Goal: Information Seeking & Learning: Check status

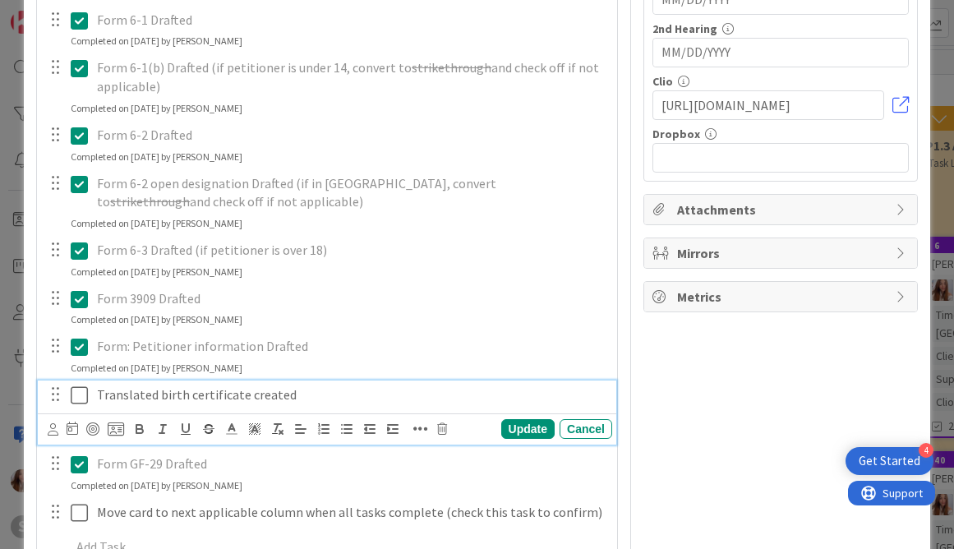
click at [79, 405] on button at bounding box center [81, 395] width 20 height 26
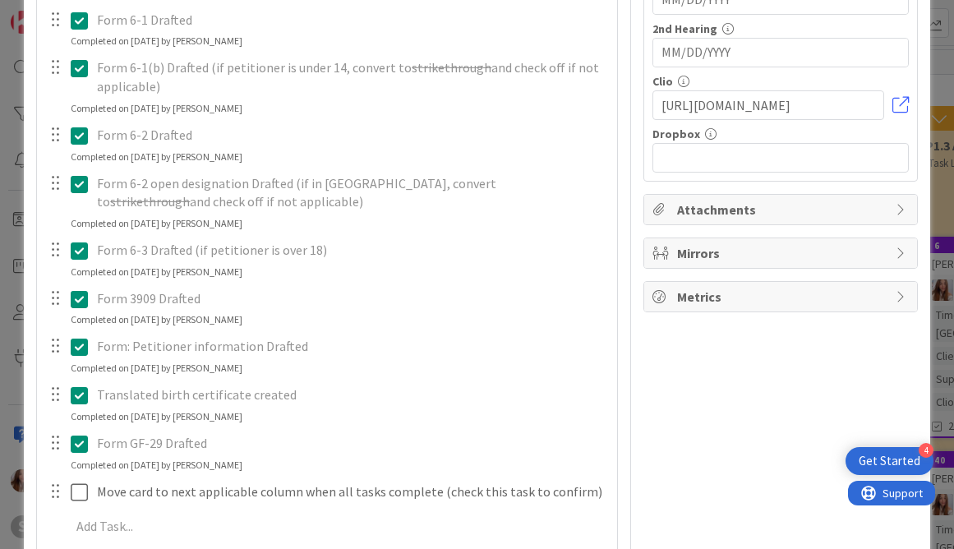
scroll to position [469, 0]
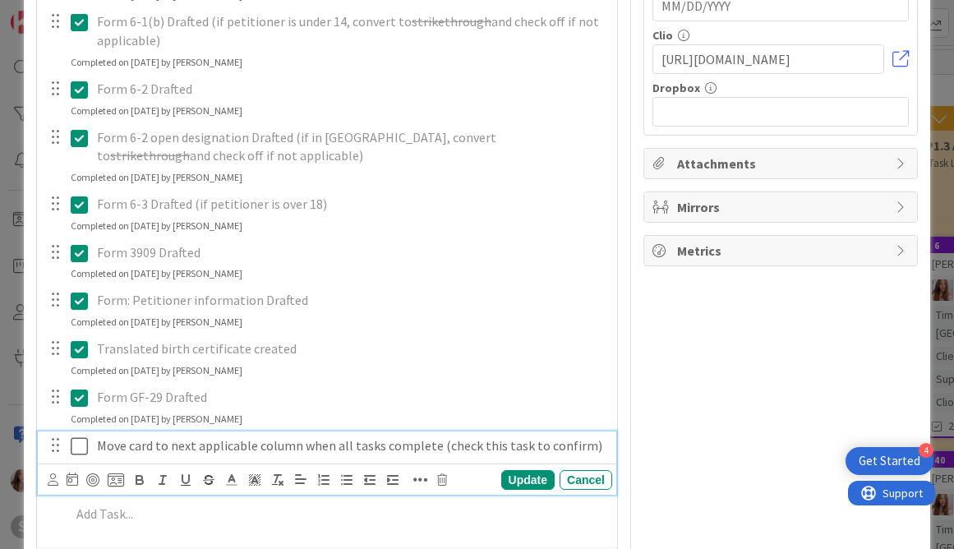
click at [78, 454] on icon at bounding box center [79, 446] width 17 height 20
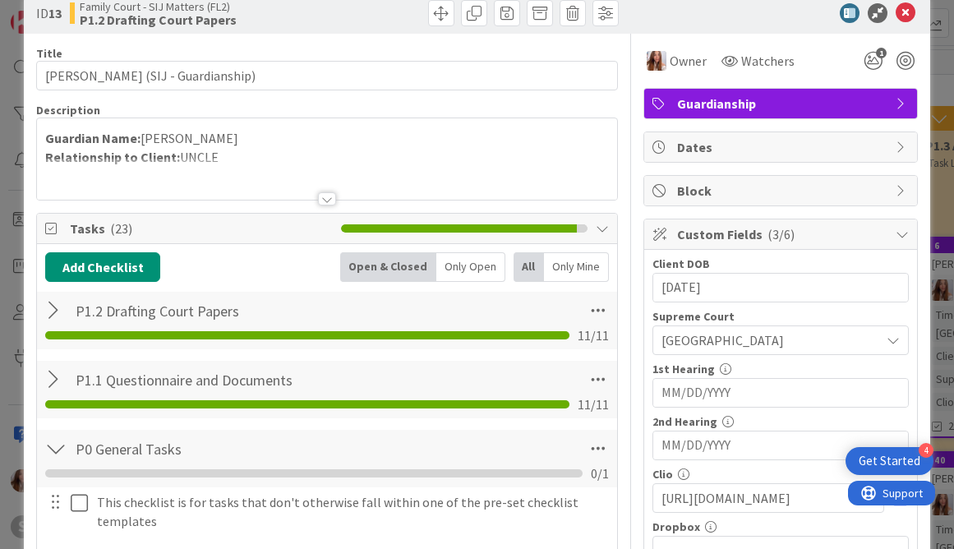
scroll to position [0, 0]
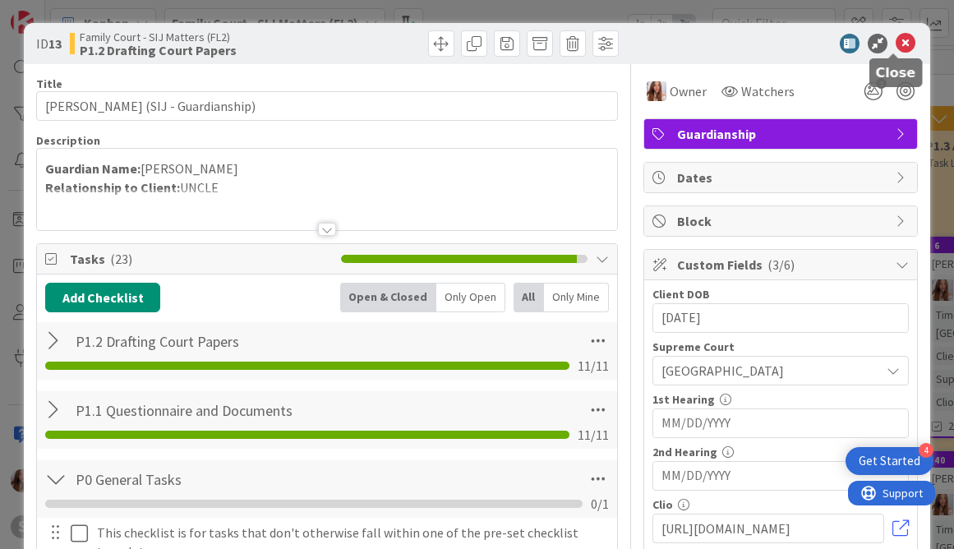
click at [900, 46] on icon at bounding box center [905, 44] width 20 height 20
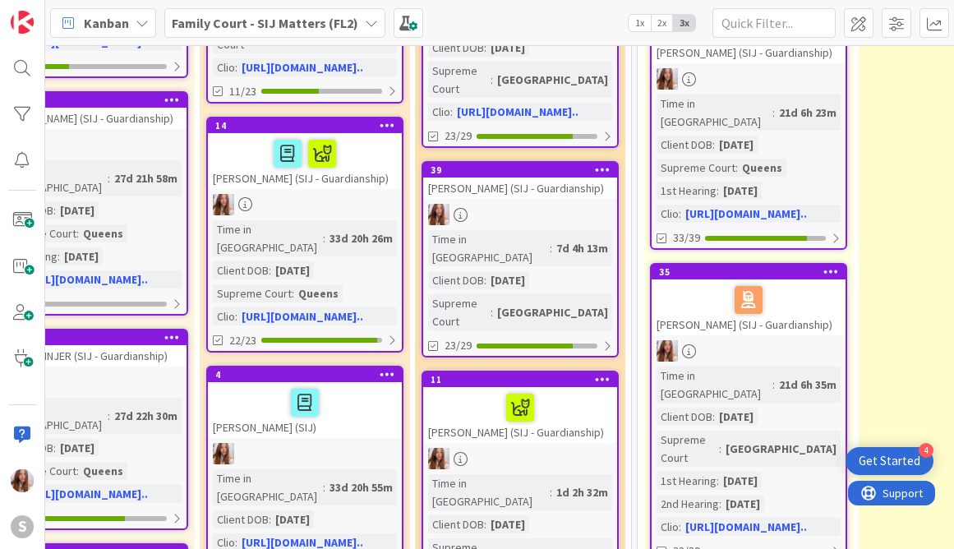
scroll to position [514, 504]
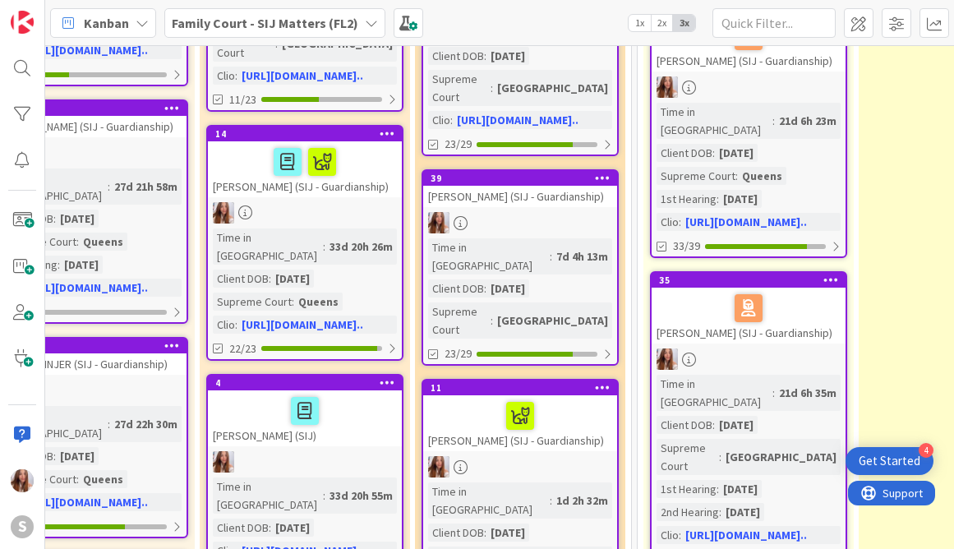
click at [272, 393] on div at bounding box center [305, 410] width 184 height 35
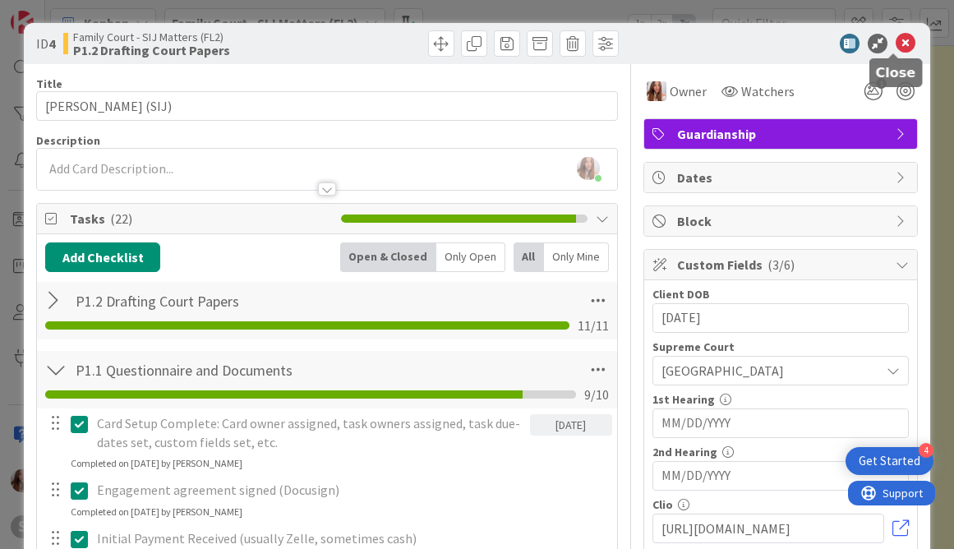
click at [895, 48] on icon at bounding box center [905, 44] width 20 height 20
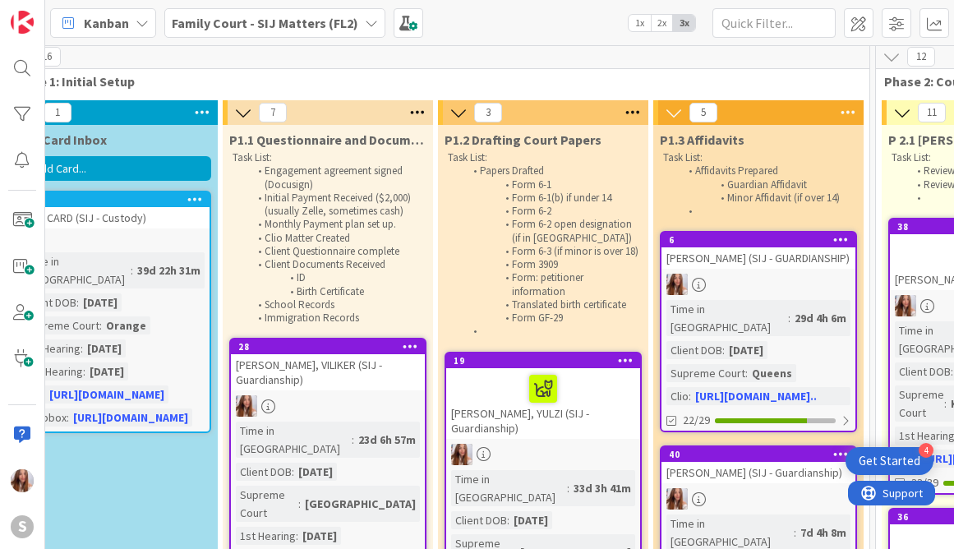
click at [257, 411] on div at bounding box center [328, 405] width 194 height 21
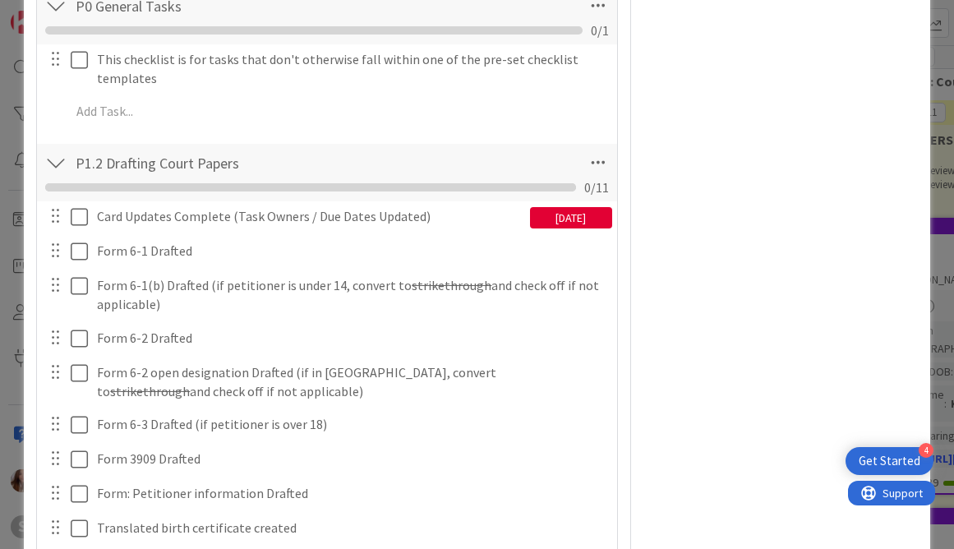
scroll to position [197, 0]
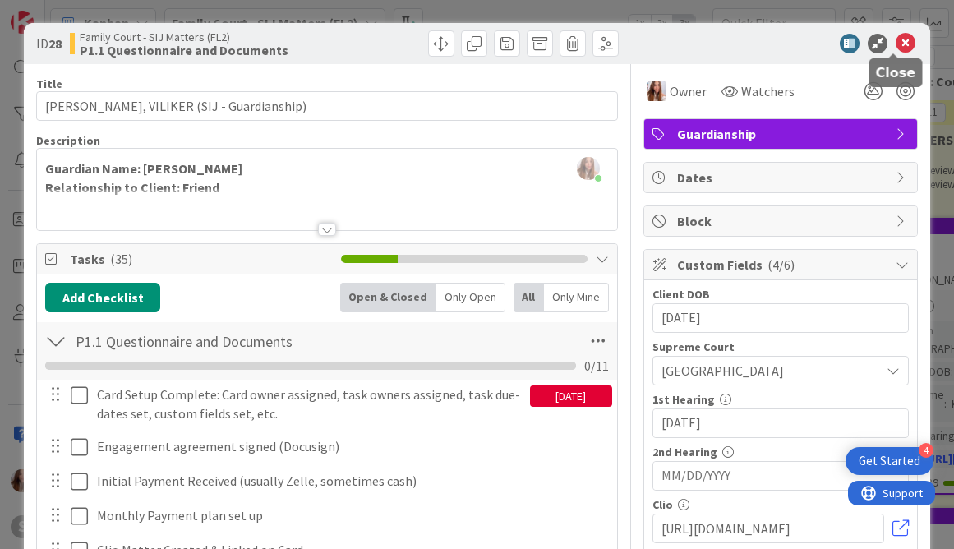
click at [900, 44] on icon at bounding box center [905, 44] width 20 height 20
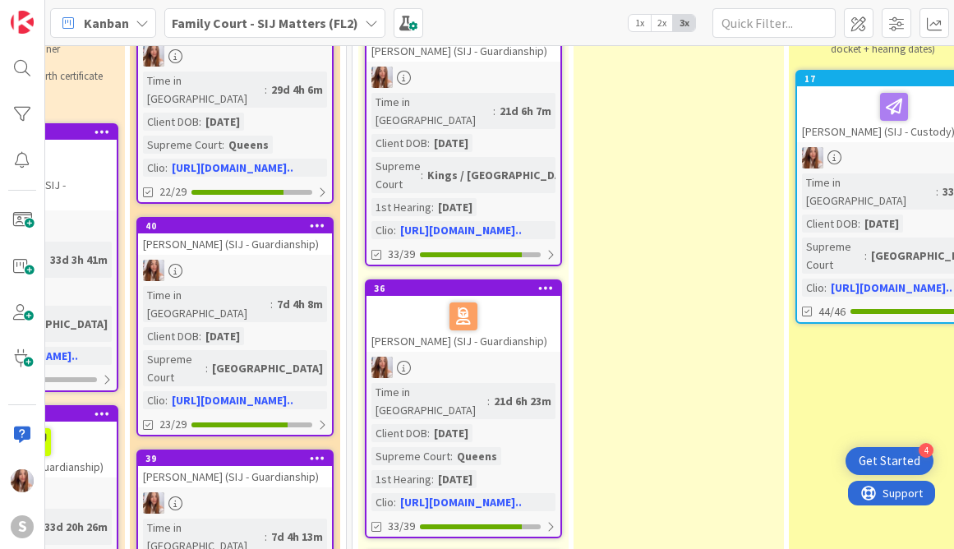
scroll to position [262, 789]
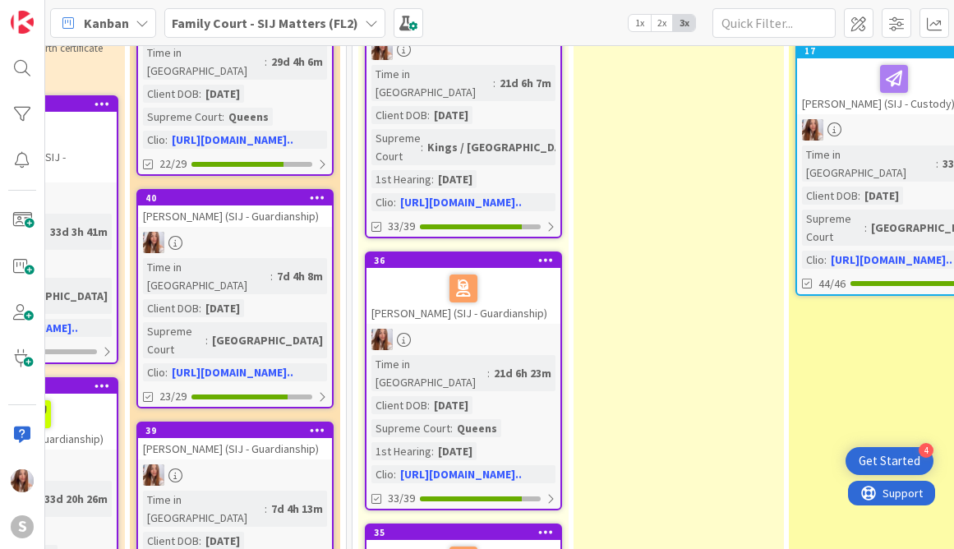
click at [281, 227] on div "[PERSON_NAME] (SIJ - Guardianship)" at bounding box center [235, 215] width 194 height 21
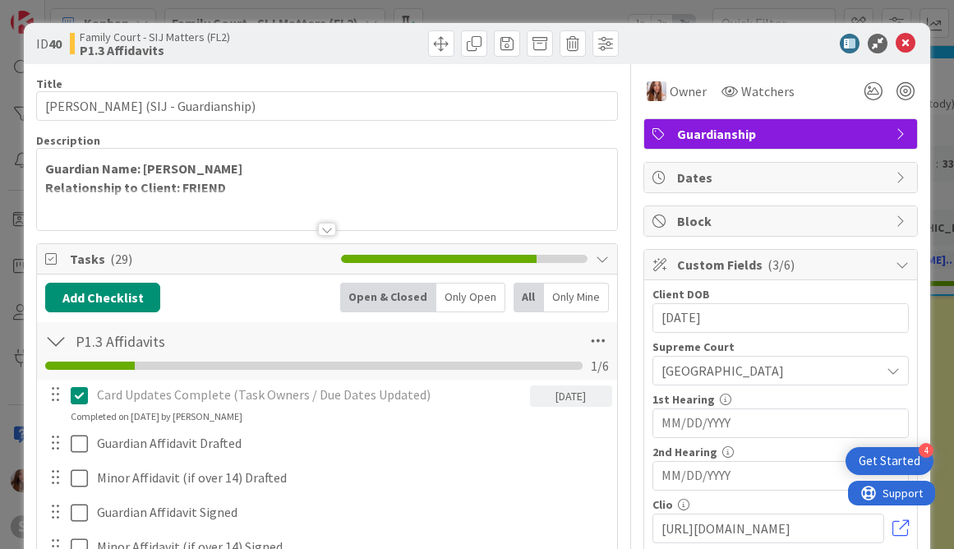
scroll to position [159, 0]
click at [898, 38] on icon at bounding box center [905, 44] width 20 height 20
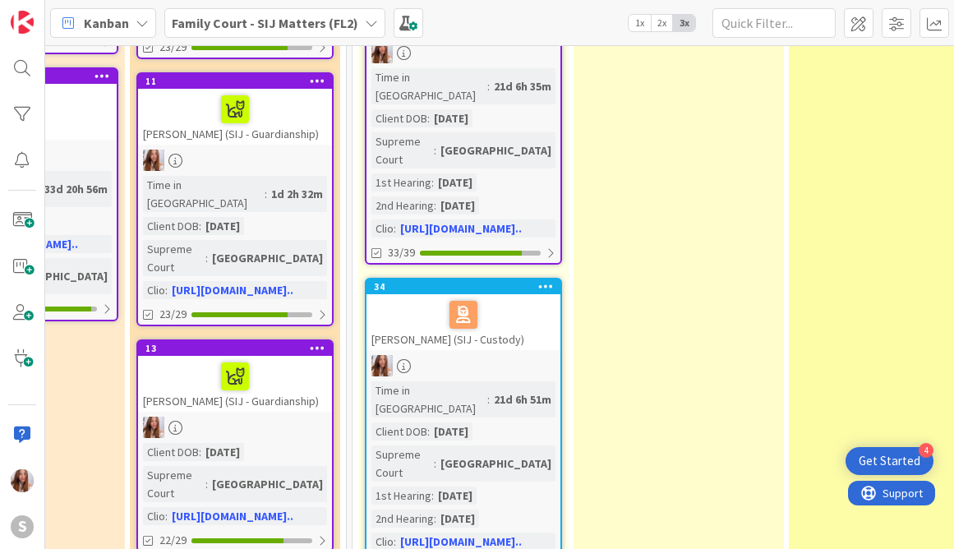
scroll to position [858, 789]
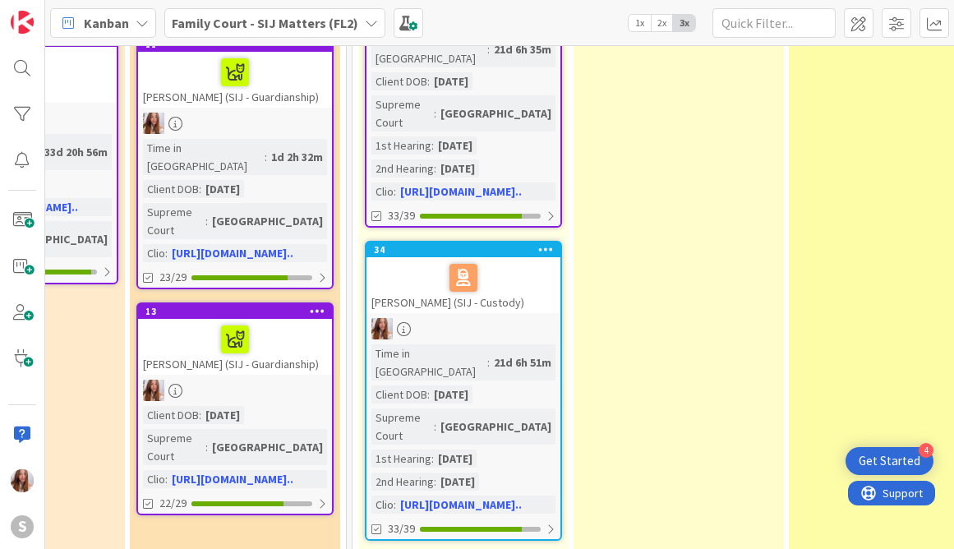
click at [237, 319] on div "[PERSON_NAME] (SIJ - Guardianship)" at bounding box center [235, 347] width 194 height 56
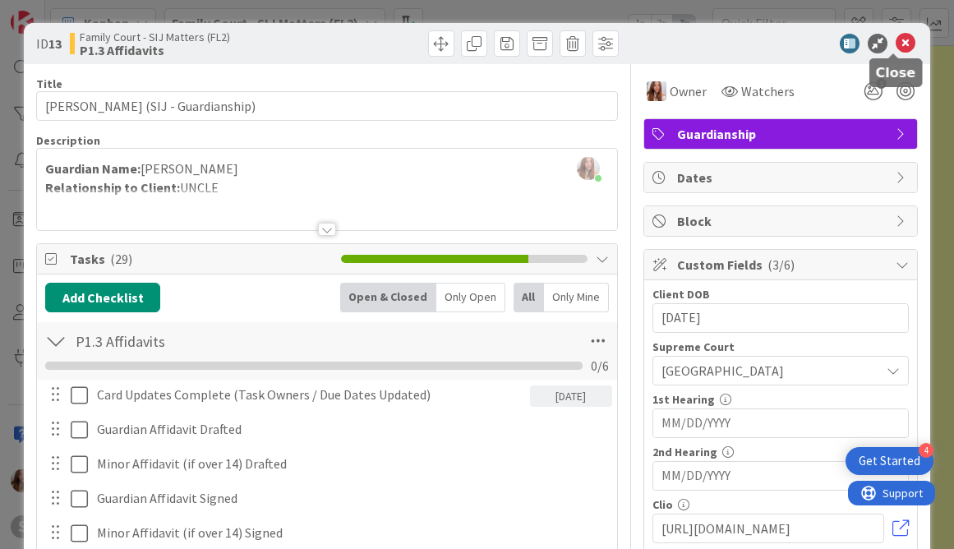
click at [902, 44] on icon at bounding box center [905, 44] width 20 height 20
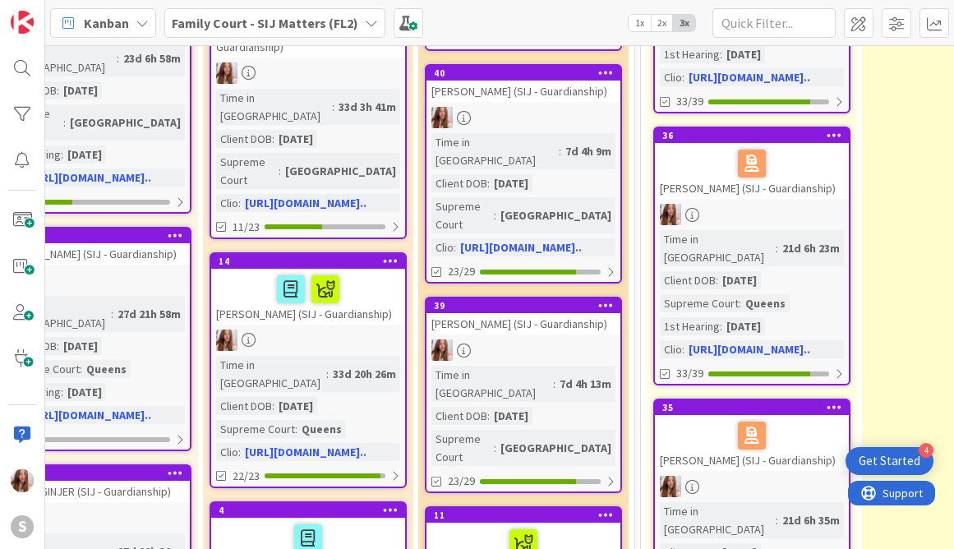
scroll to position [385, 500]
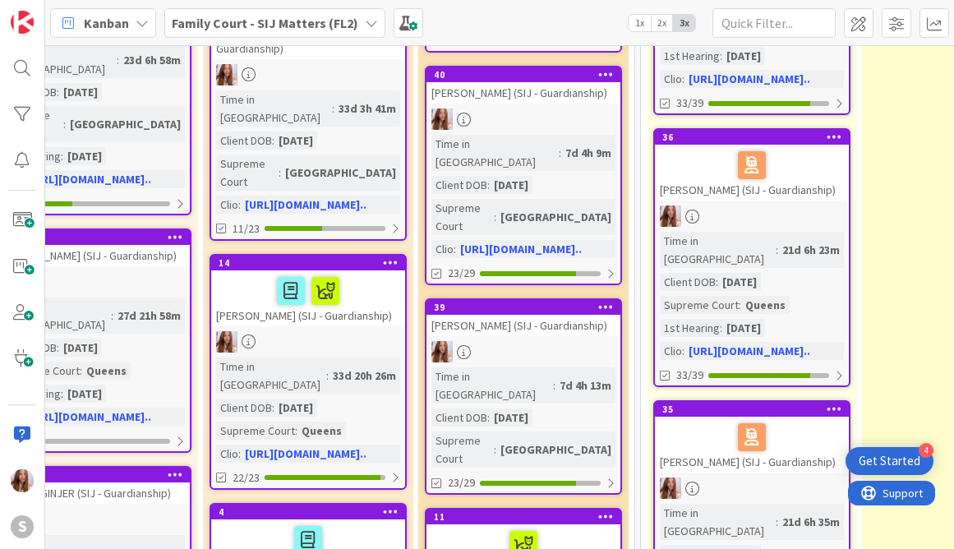
click at [516, 315] on div "[PERSON_NAME] (SIJ - Guardianship)" at bounding box center [523, 325] width 194 height 21
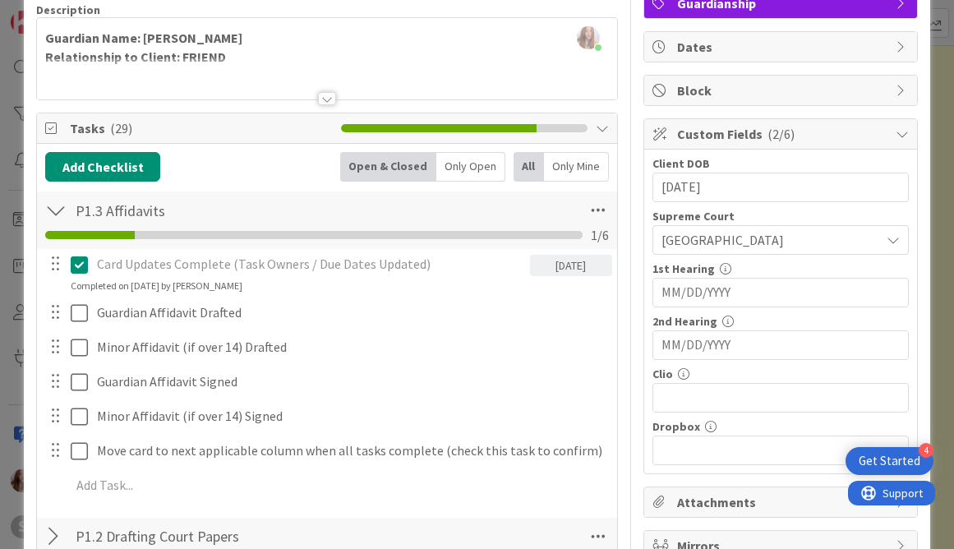
scroll to position [229, 0]
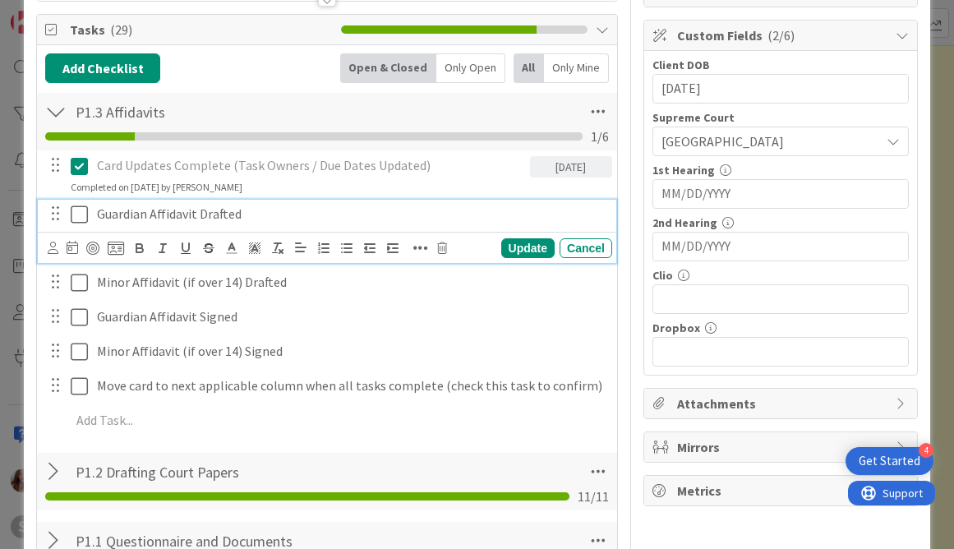
click at [76, 219] on icon at bounding box center [79, 215] width 17 height 20
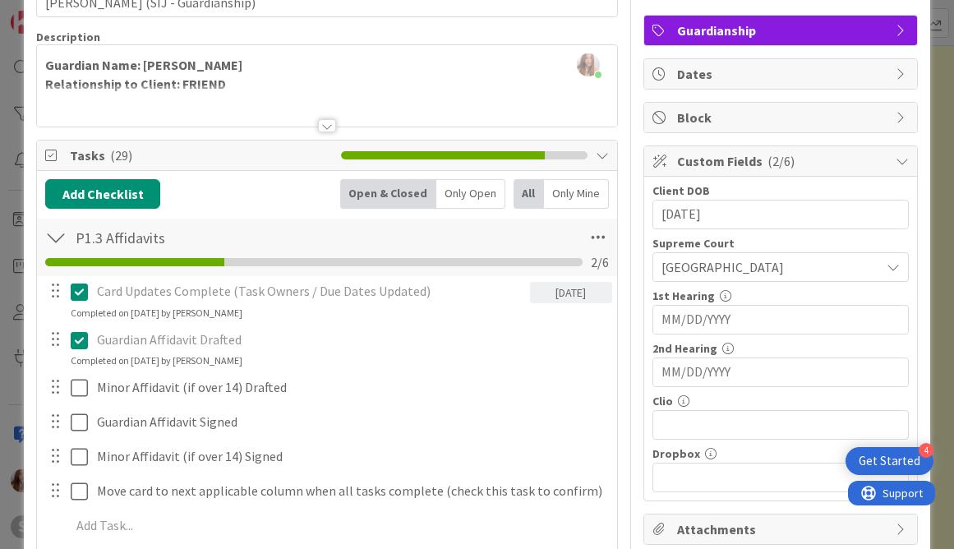
scroll to position [0, 0]
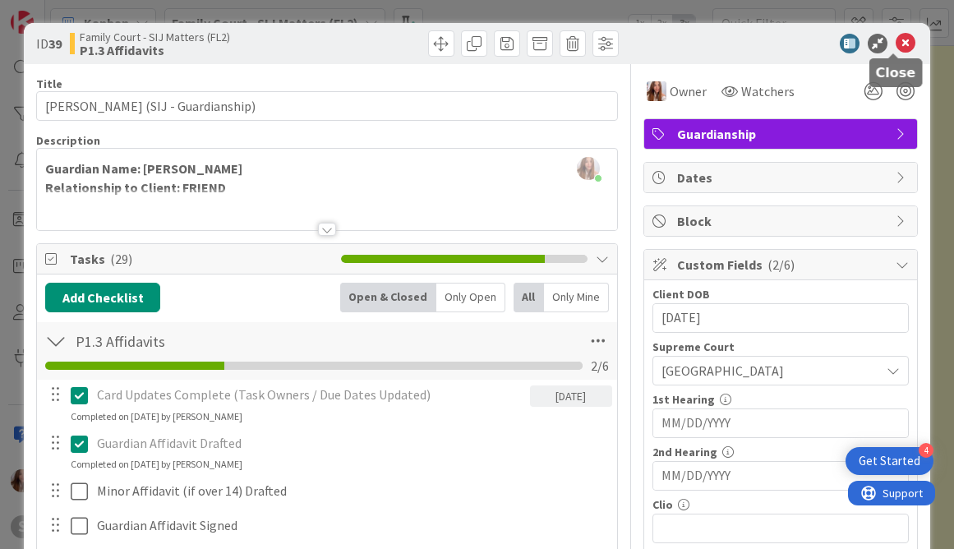
click at [895, 49] on icon at bounding box center [905, 44] width 20 height 20
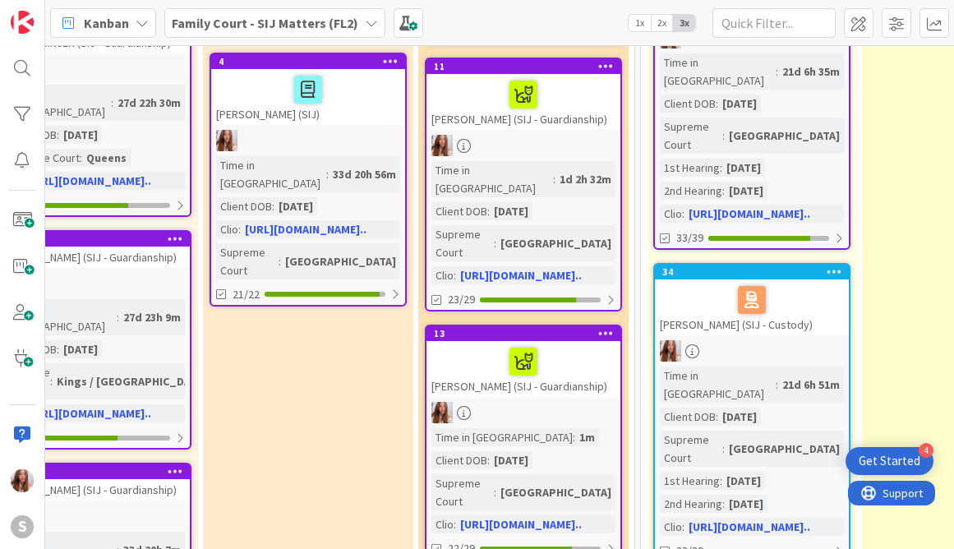
scroll to position [836, 500]
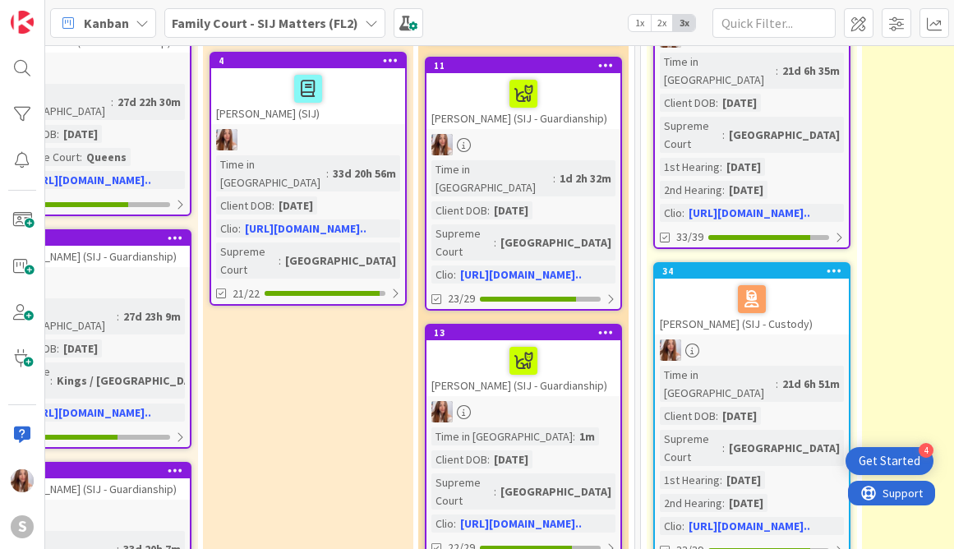
click at [490, 73] on div "[PERSON_NAME] (SIJ - Guardianship)" at bounding box center [523, 101] width 194 height 56
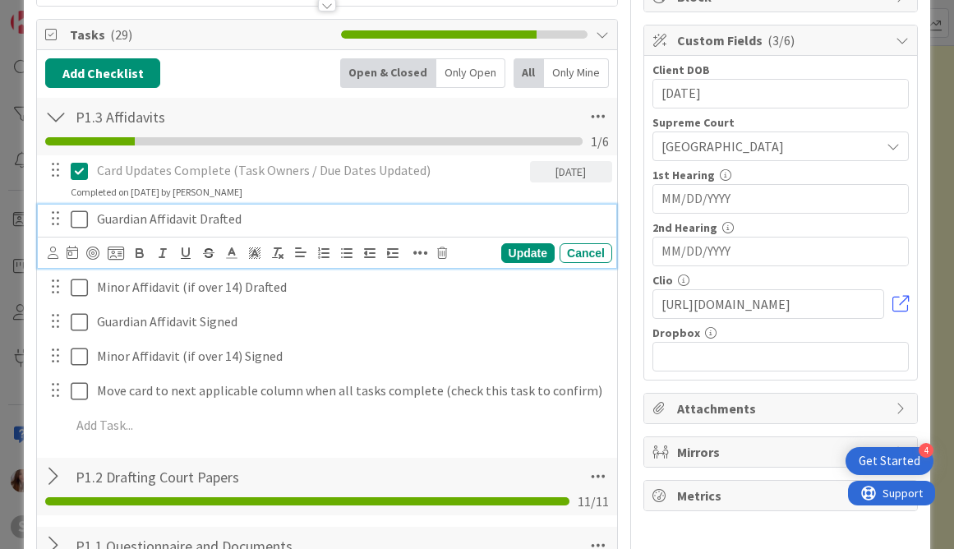
click at [83, 215] on icon at bounding box center [79, 219] width 17 height 20
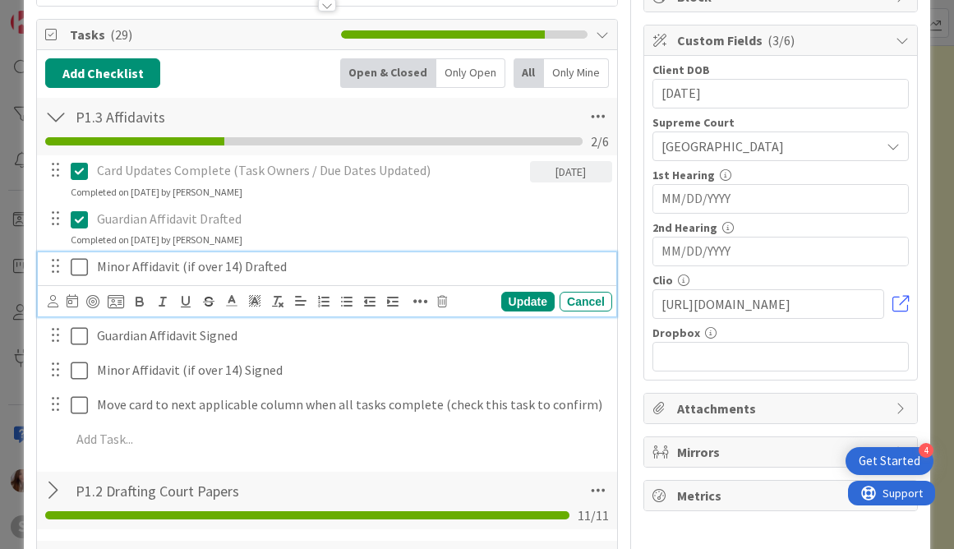
click at [79, 260] on icon at bounding box center [79, 267] width 17 height 20
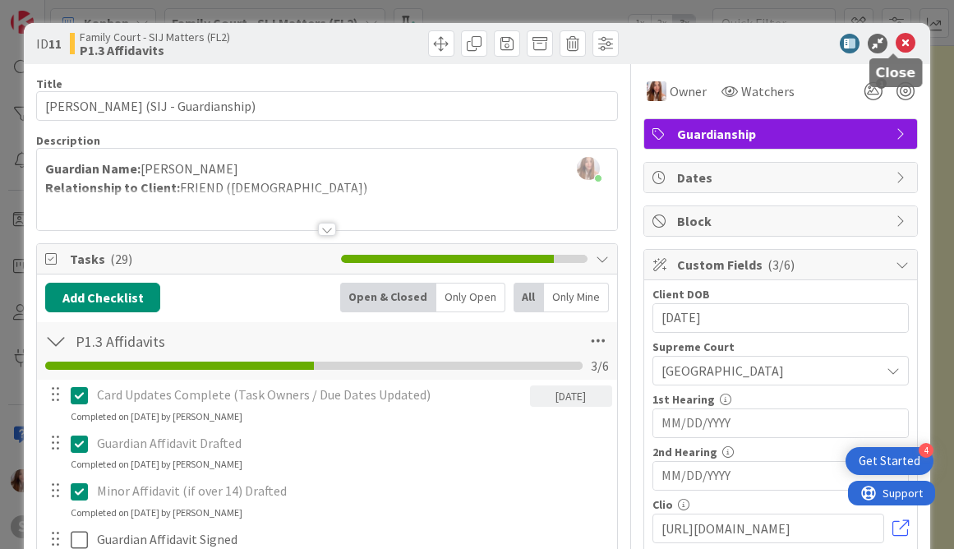
click at [895, 53] on icon at bounding box center [905, 44] width 20 height 20
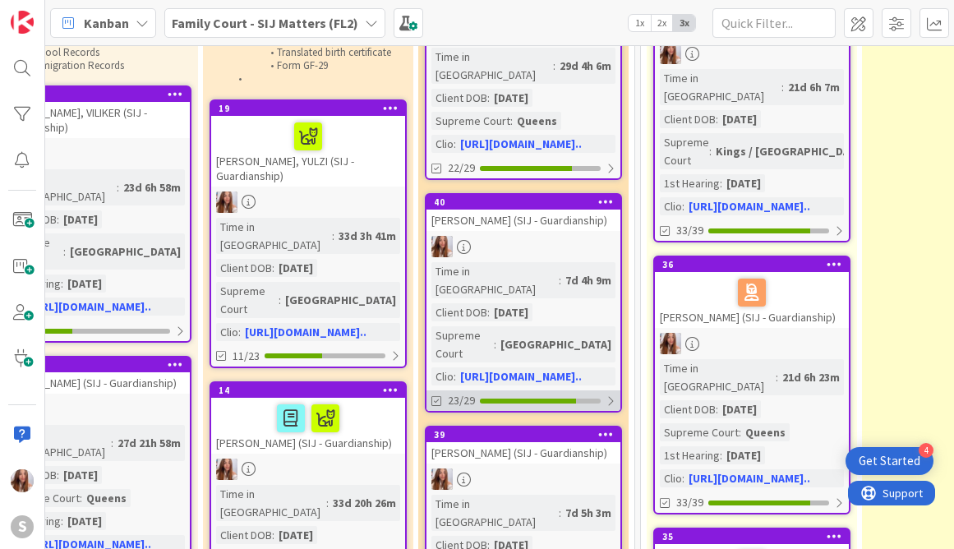
scroll to position [280, 500]
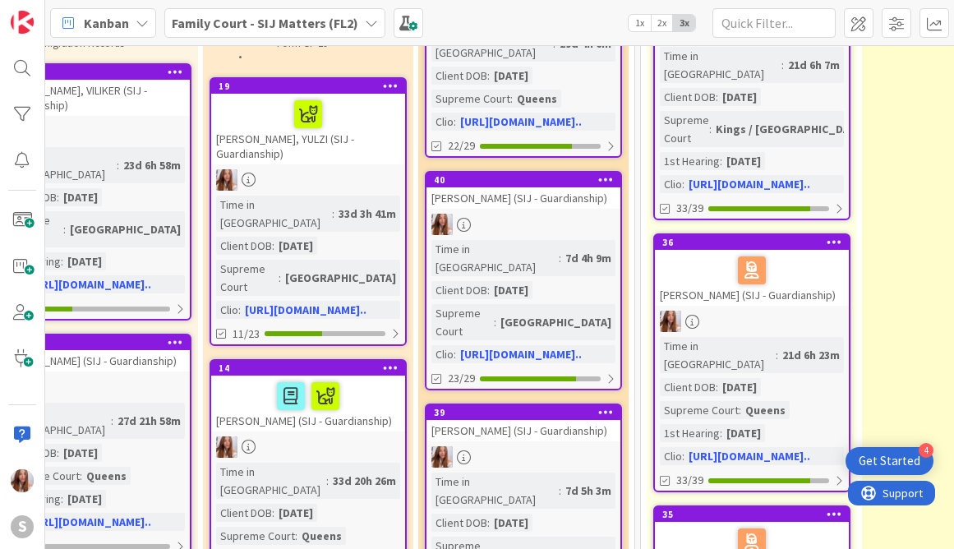
click at [485, 420] on div "[PERSON_NAME] (SIJ - Guardianship)" at bounding box center [523, 430] width 194 height 21
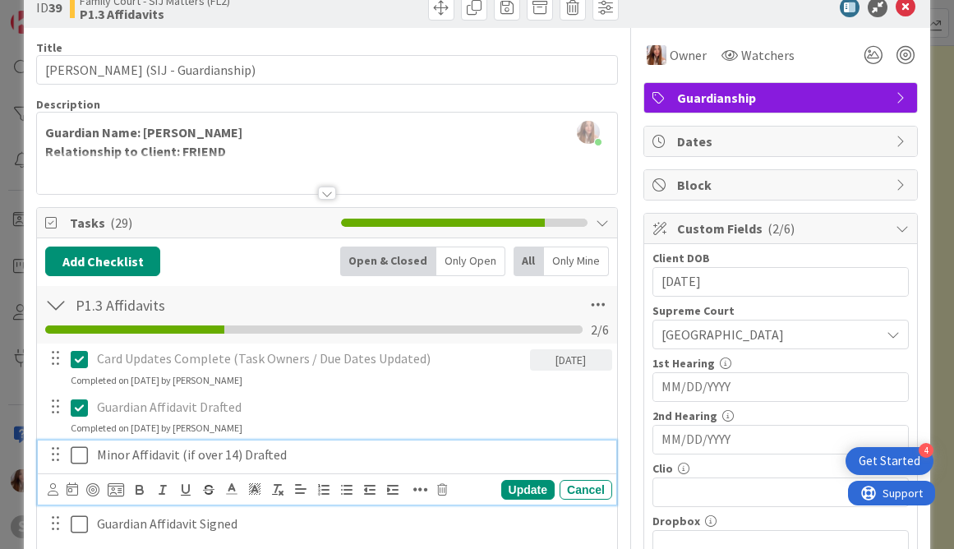
click at [81, 456] on icon at bounding box center [79, 455] width 17 height 20
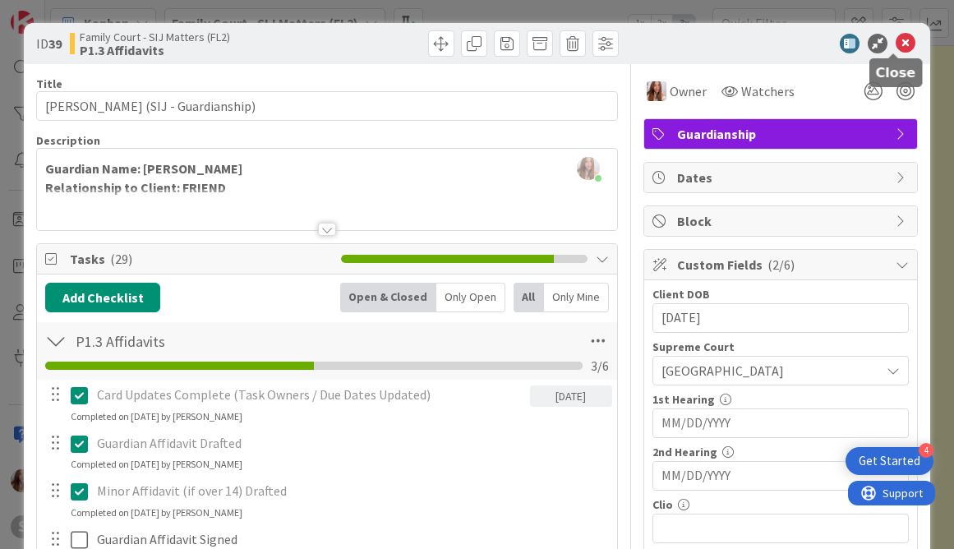
click at [895, 49] on icon at bounding box center [905, 44] width 20 height 20
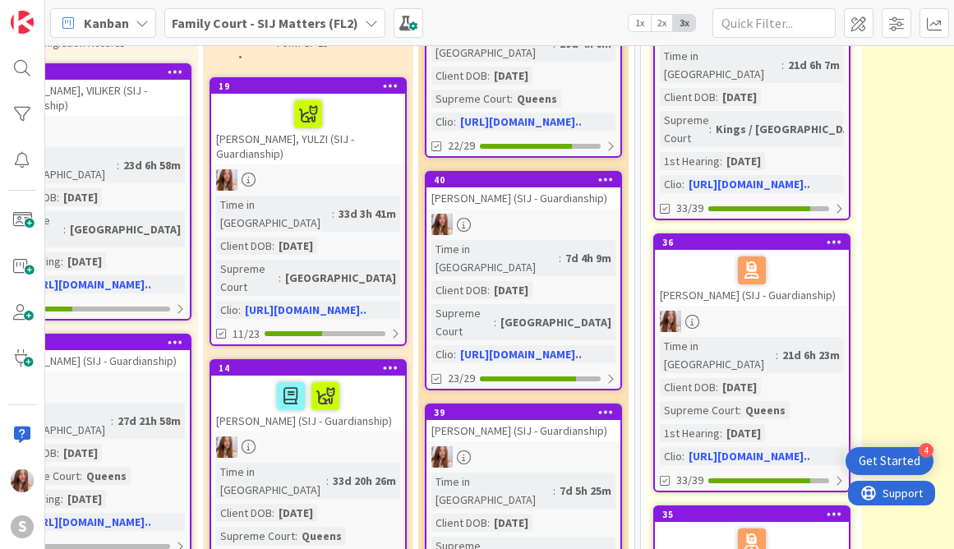
click at [505, 209] on div "[PERSON_NAME] (SIJ - Guardianship)" at bounding box center [523, 197] width 194 height 21
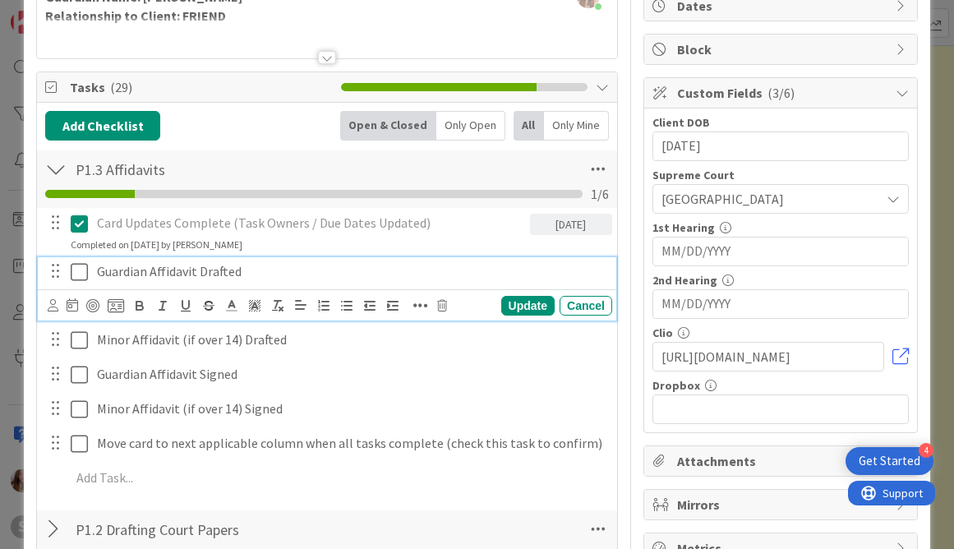
click at [82, 267] on icon at bounding box center [79, 272] width 17 height 20
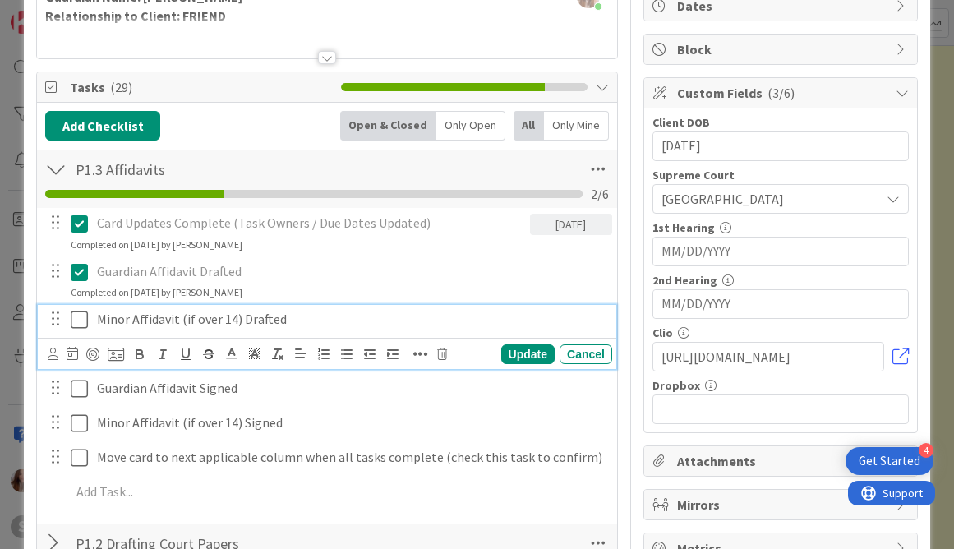
click at [86, 317] on icon at bounding box center [79, 320] width 17 height 20
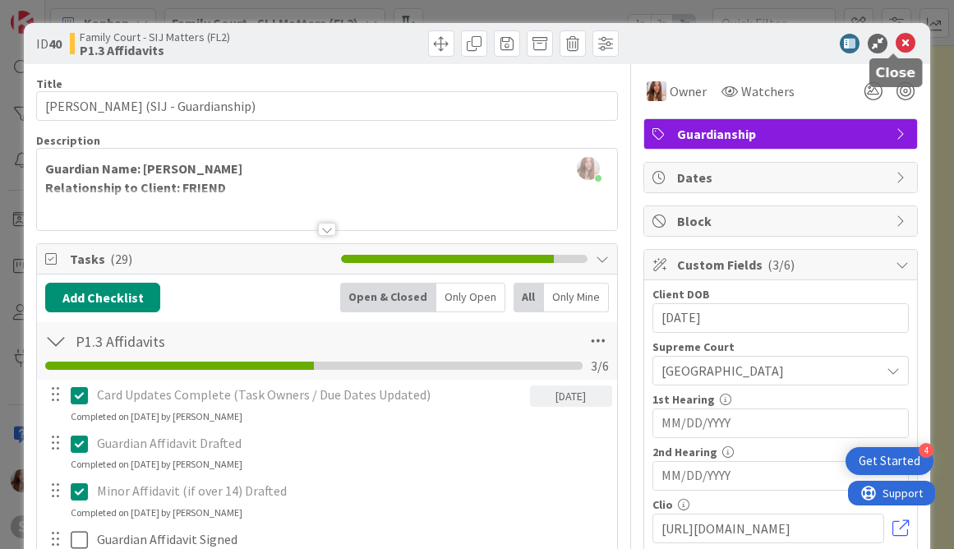
click at [895, 48] on icon at bounding box center [905, 44] width 20 height 20
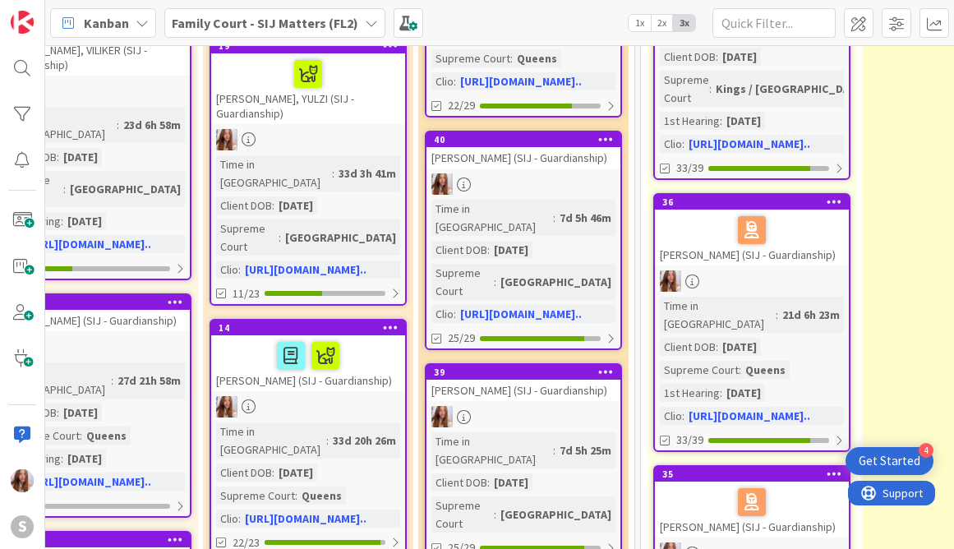
scroll to position [345, 500]
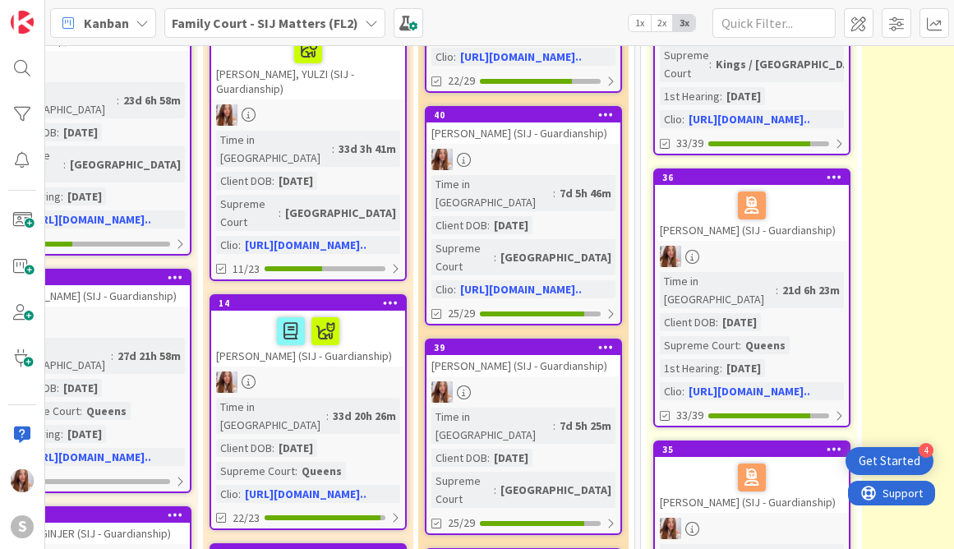
click at [525, 359] on div "[PERSON_NAME] (SIJ - Guardianship)" at bounding box center [523, 365] width 194 height 21
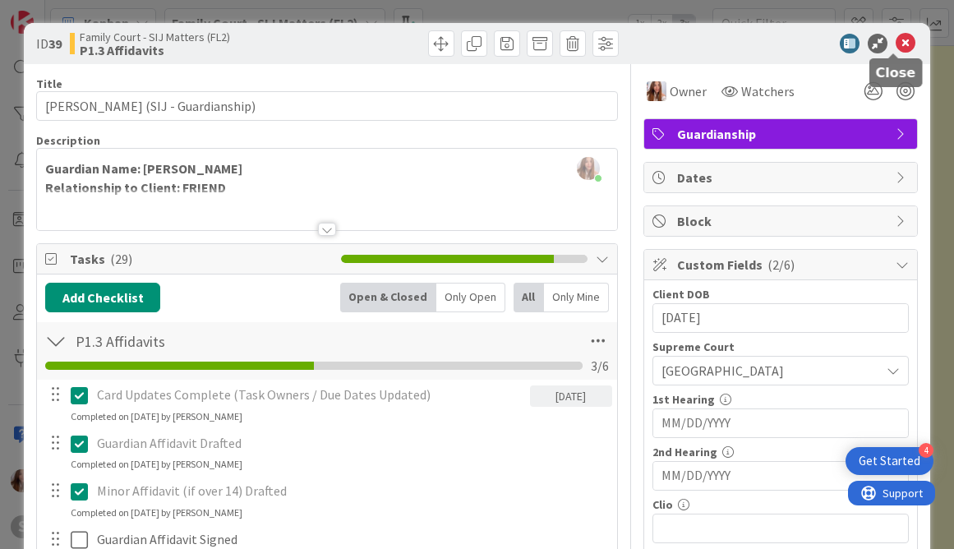
click at [902, 46] on icon at bounding box center [905, 44] width 20 height 20
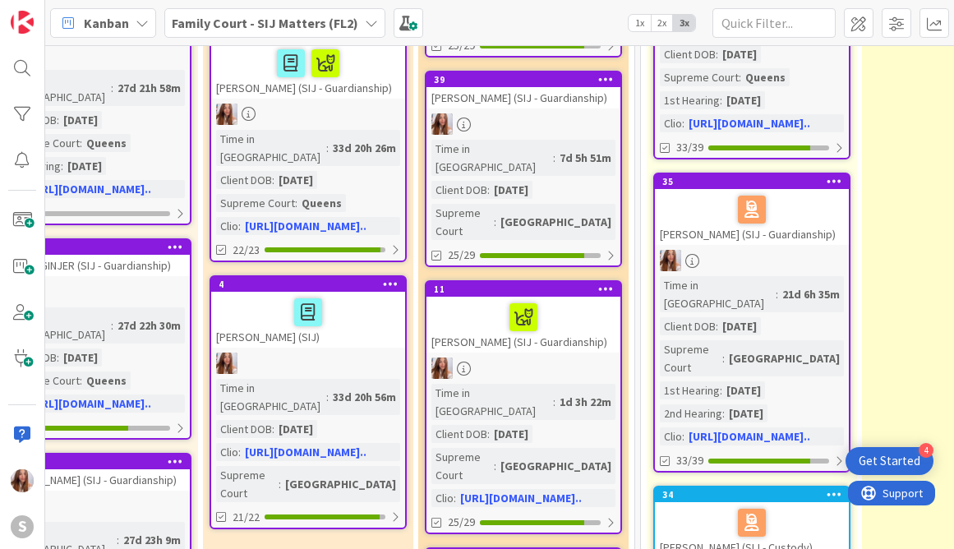
click at [543, 300] on div at bounding box center [523, 317] width 184 height 35
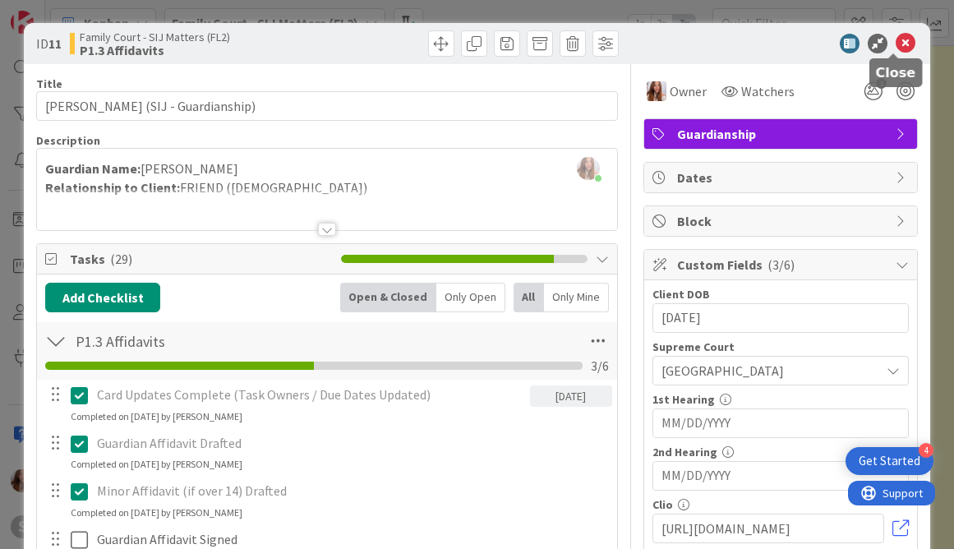
click at [895, 50] on icon at bounding box center [905, 44] width 20 height 20
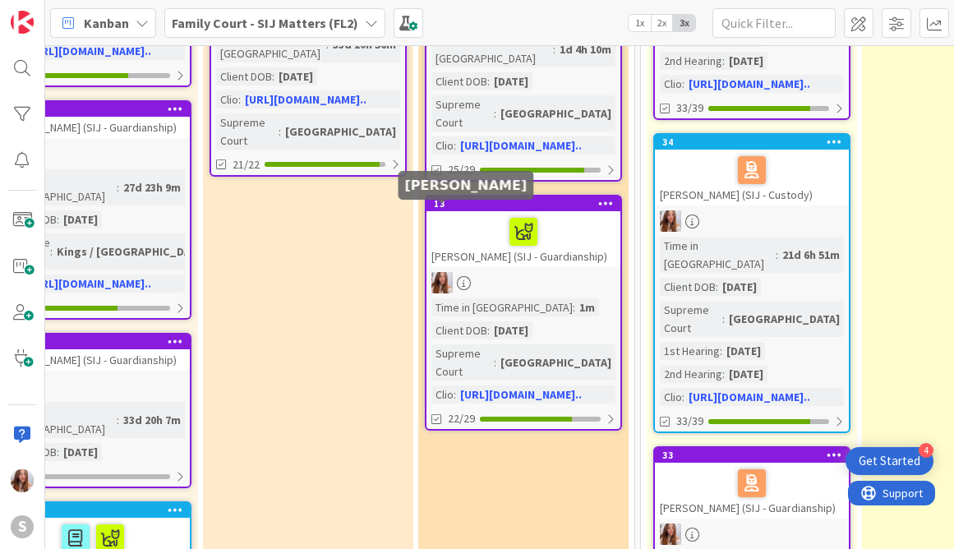
click at [468, 211] on div "[PERSON_NAME] (SIJ - Guardianship)" at bounding box center [523, 239] width 194 height 56
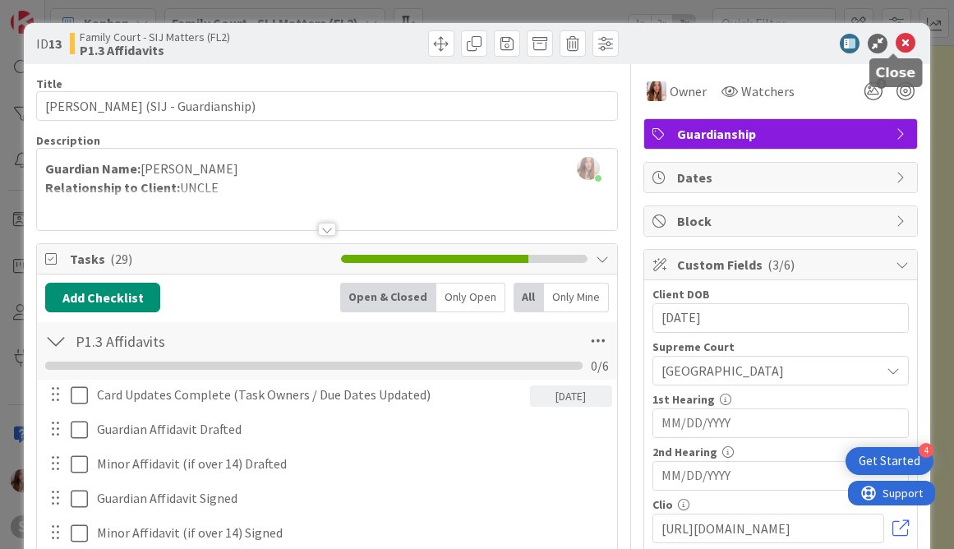
click at [896, 47] on icon at bounding box center [905, 44] width 20 height 20
